Goal: Information Seeking & Learning: Check status

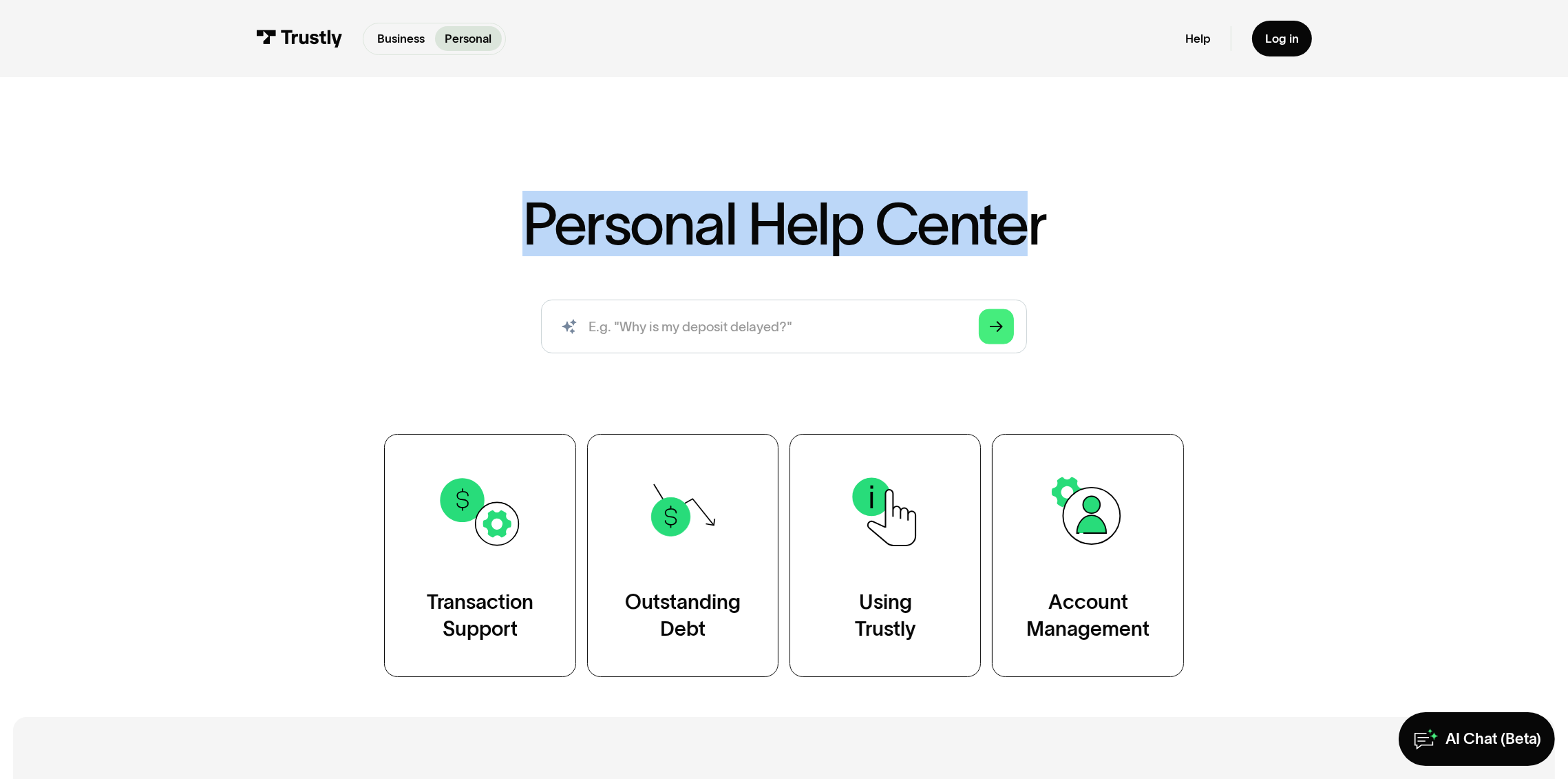
drag, startPoint x: 993, startPoint y: 232, endPoint x: 528, endPoint y: 223, distance: 465.1
click at [528, 223] on h1 "Personal Help Center" at bounding box center [784, 223] width 524 height 58
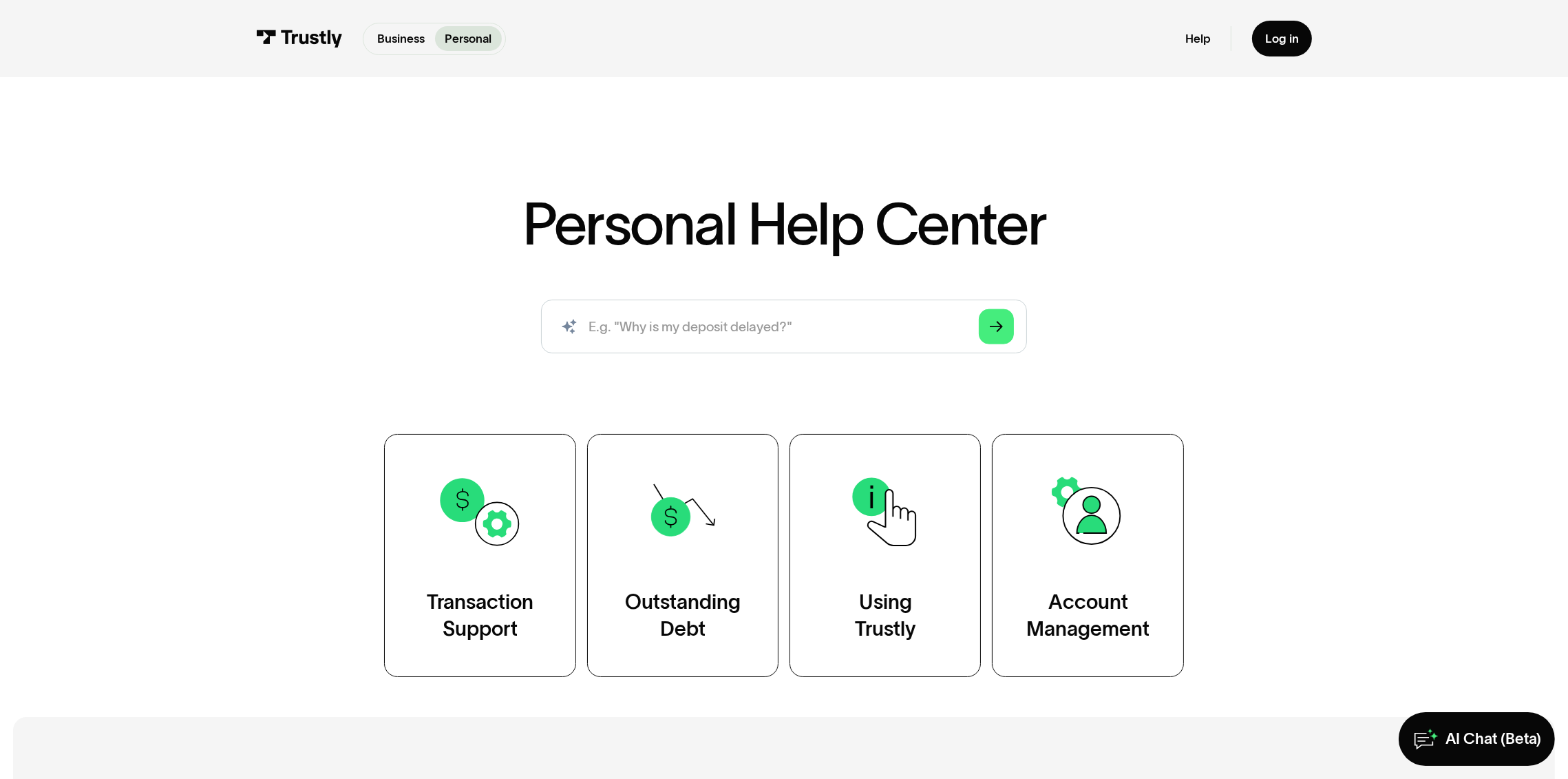
click at [543, 222] on h1 "Personal Help Center" at bounding box center [784, 223] width 524 height 58
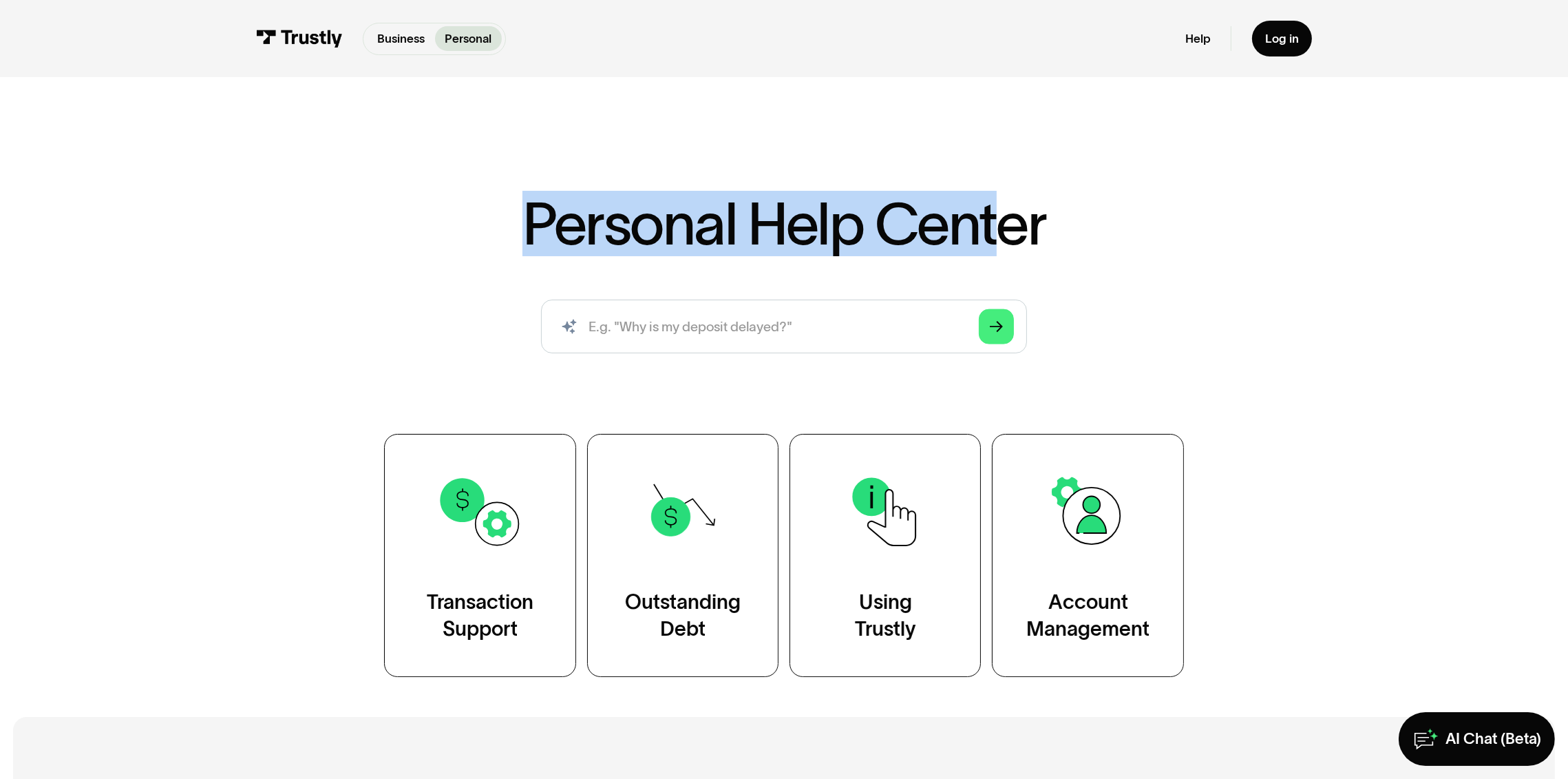
drag, startPoint x: 645, startPoint y: 216, endPoint x: 1073, endPoint y: 219, distance: 428.0
click at [999, 206] on h1 "Personal Help Center" at bounding box center [784, 223] width 524 height 58
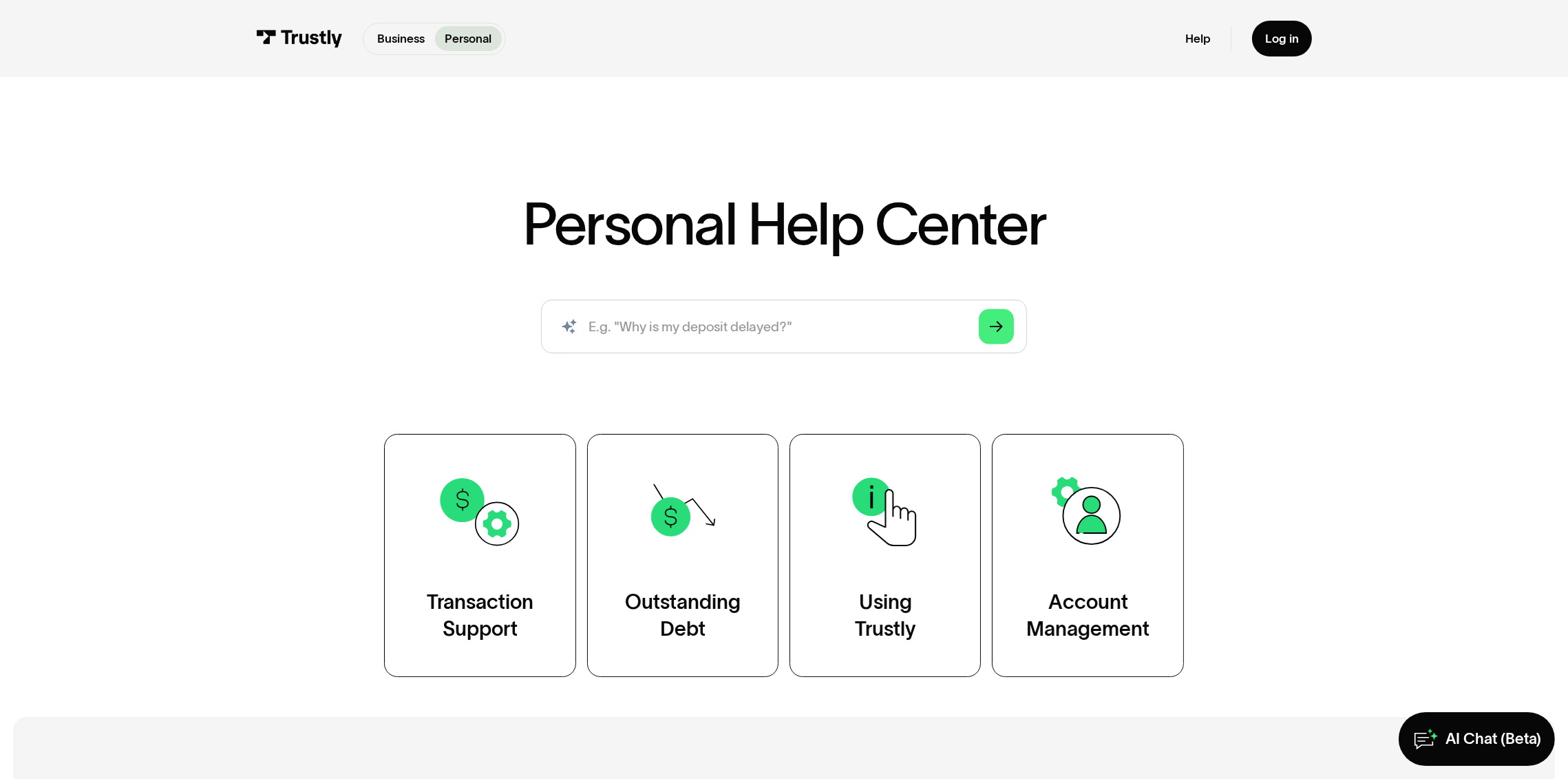
click at [1113, 221] on div "Personal Help Center AI-powered search ( 1 / 4 ) Type your question and our sma…" at bounding box center [784, 435] width 973 height 483
click at [797, 332] on input "search" at bounding box center [784, 325] width 486 height 53
type input "How do i track my transaction status?"
click at [994, 329] on icon "Arrow Right" at bounding box center [996, 327] width 13 height 14
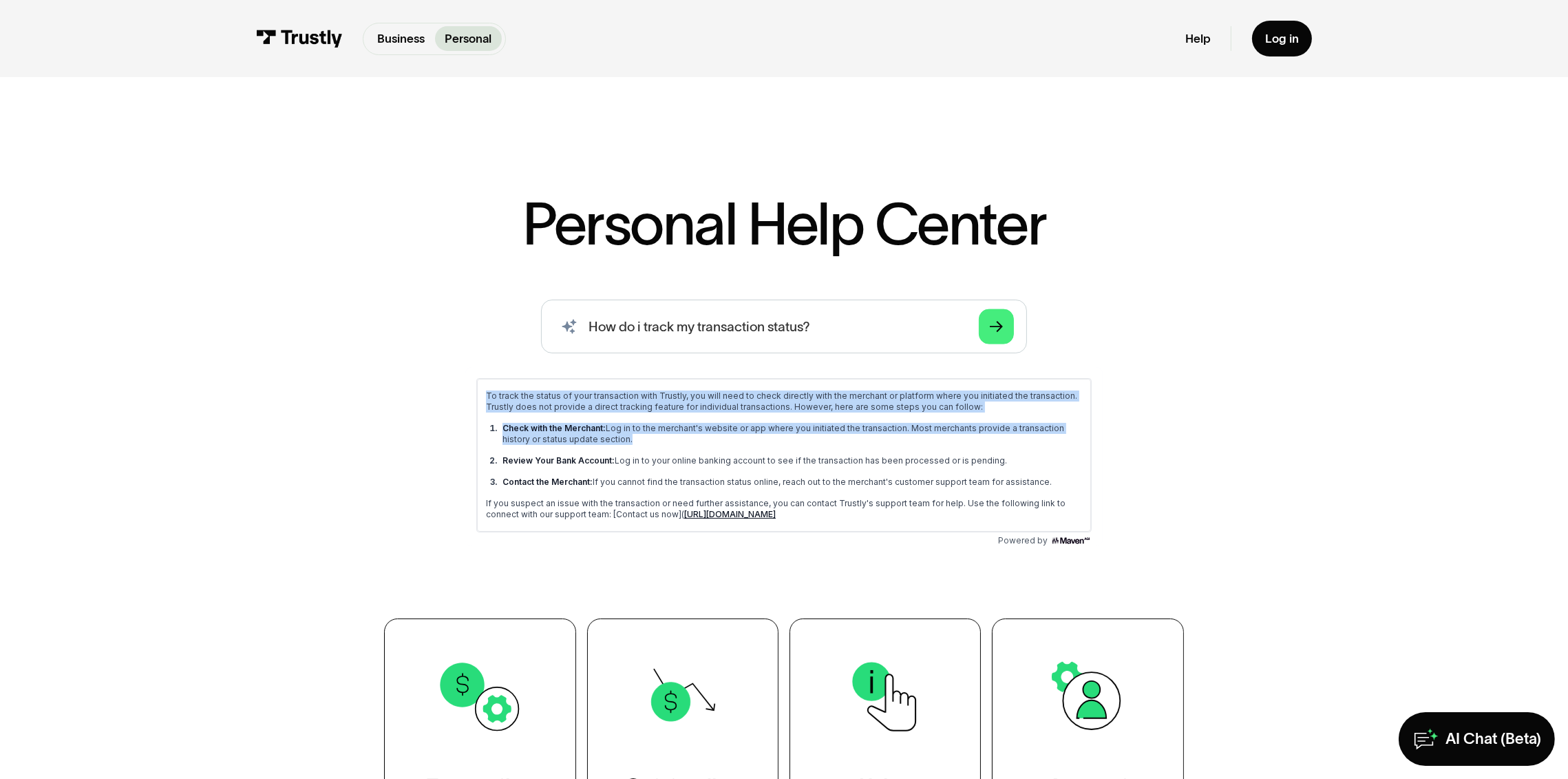
drag, startPoint x: 487, startPoint y: 396, endPoint x: 776, endPoint y: 448, distance: 293.6
click at [670, 447] on div "To track the status of your transaction with Trustly, you will need to check di…" at bounding box center [784, 455] width 596 height 129
click at [782, 449] on ul "Check with the Merchant: Log in to the merchant's website or app where you init…" at bounding box center [784, 454] width 596 height 65
